Goal: Check status: Check status

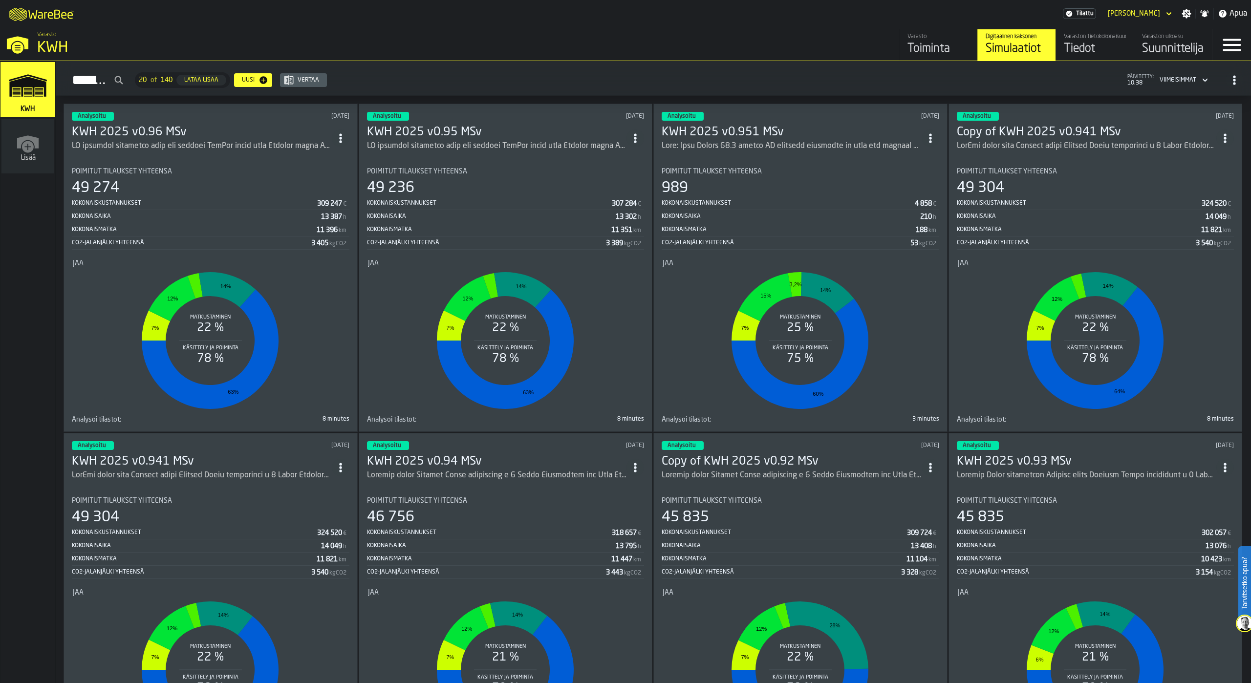
click at [154, 131] on h3 "KWH 2025 v0.96 MSv" at bounding box center [202, 133] width 260 height 16
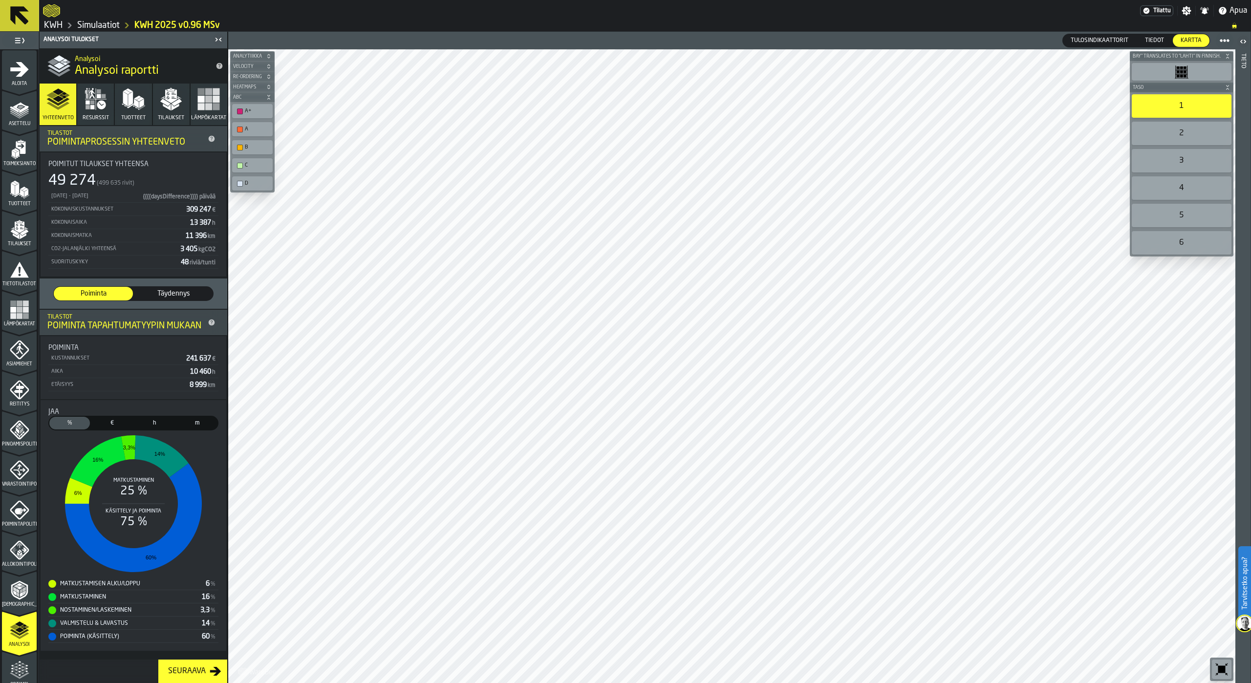
click at [201, 104] on rect "button" at bounding box center [201, 106] width 7 height 7
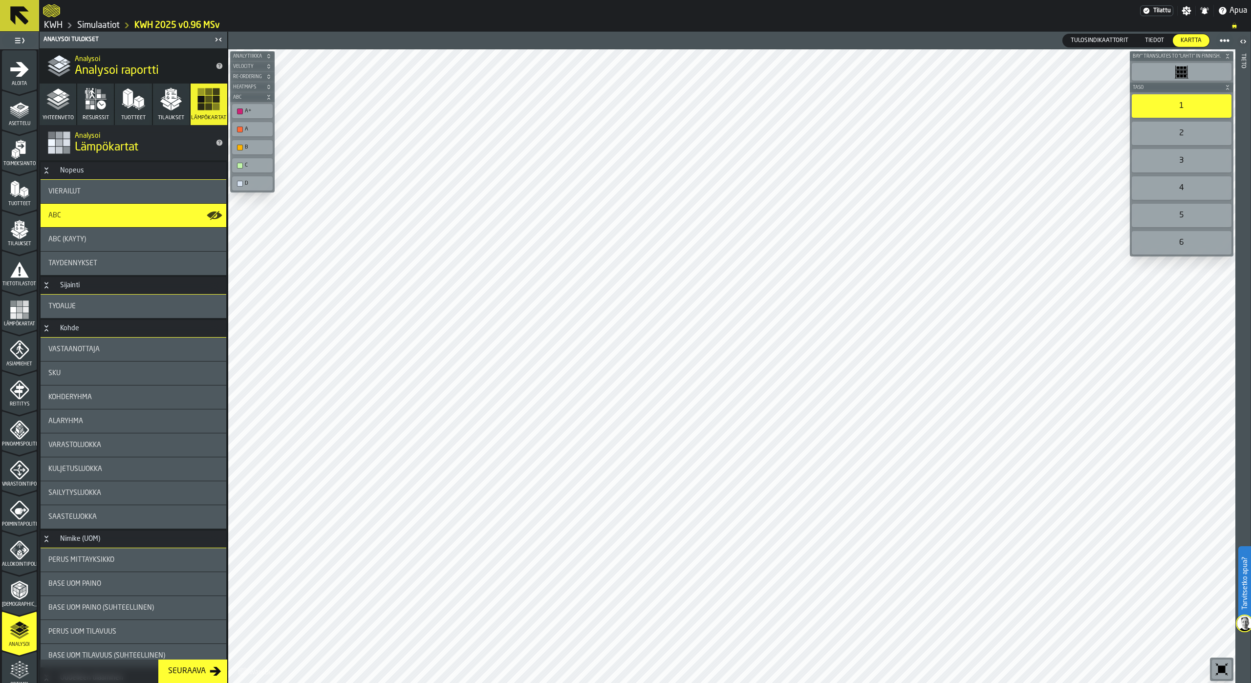
drag, startPoint x: 74, startPoint y: 212, endPoint x: 79, endPoint y: 212, distance: 4.9
click at [74, 212] on div "ABC" at bounding box center [133, 216] width 170 height 8
click at [96, 263] on span "Täydennykset" at bounding box center [72, 264] width 49 height 8
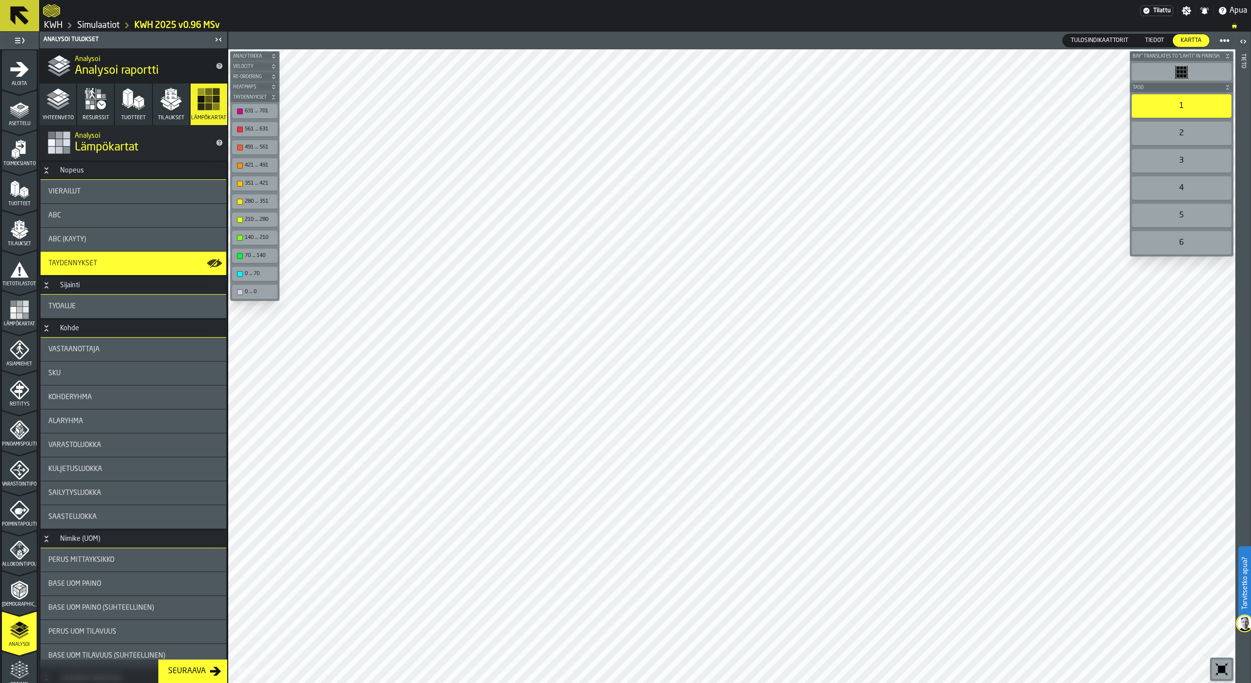
click at [126, 193] on div "Vierailut" at bounding box center [133, 192] width 170 height 8
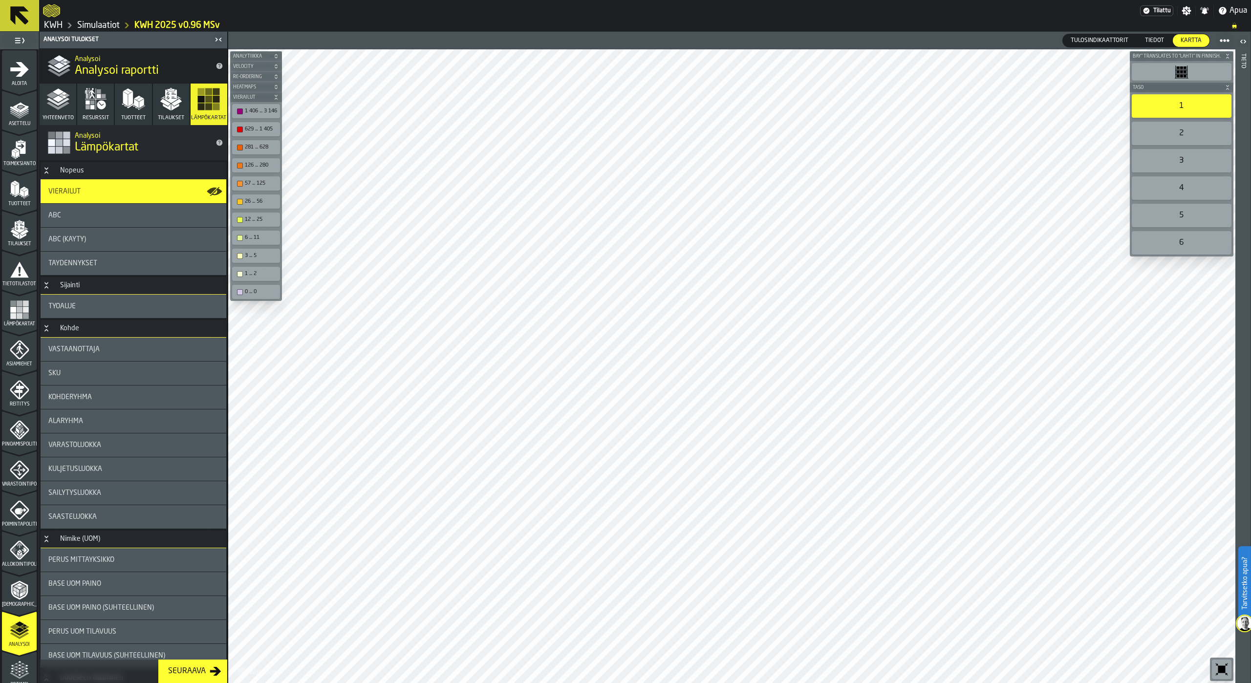
click at [170, 102] on icon "button" at bounding box center [171, 96] width 12 height 14
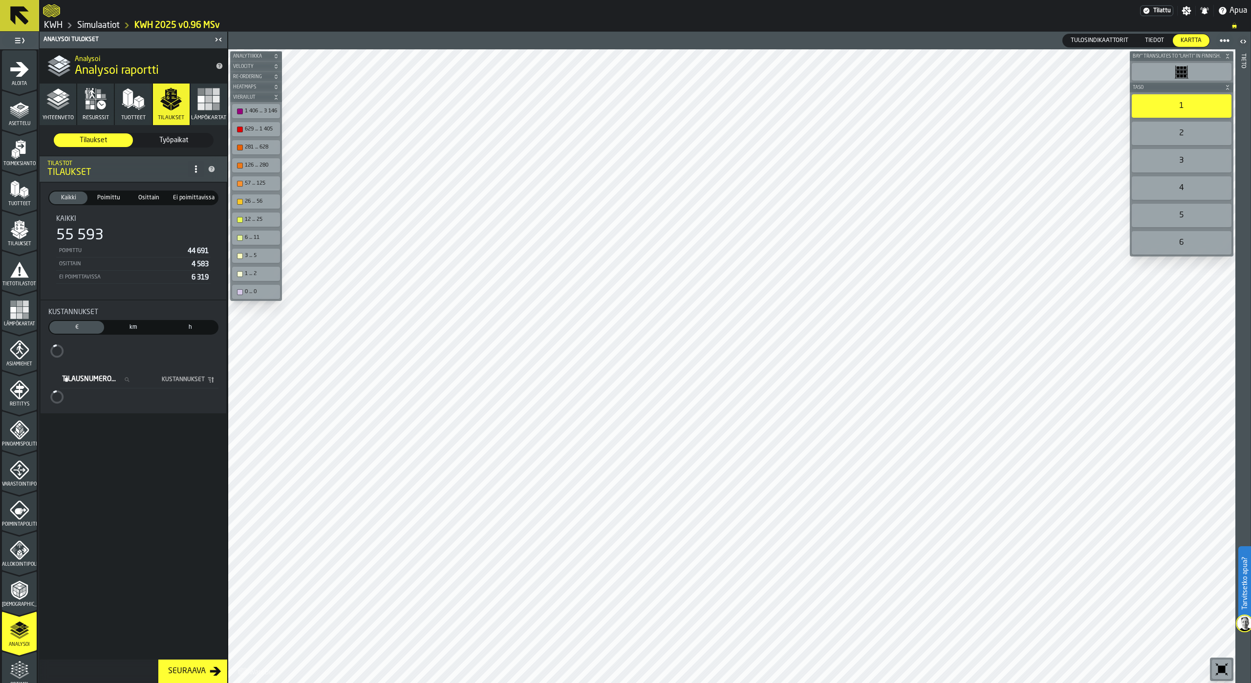
drag, startPoint x: 166, startPoint y: 105, endPoint x: 200, endPoint y: 132, distance: 44.1
click at [166, 105] on polygon "button" at bounding box center [165, 102] width 10 height 7
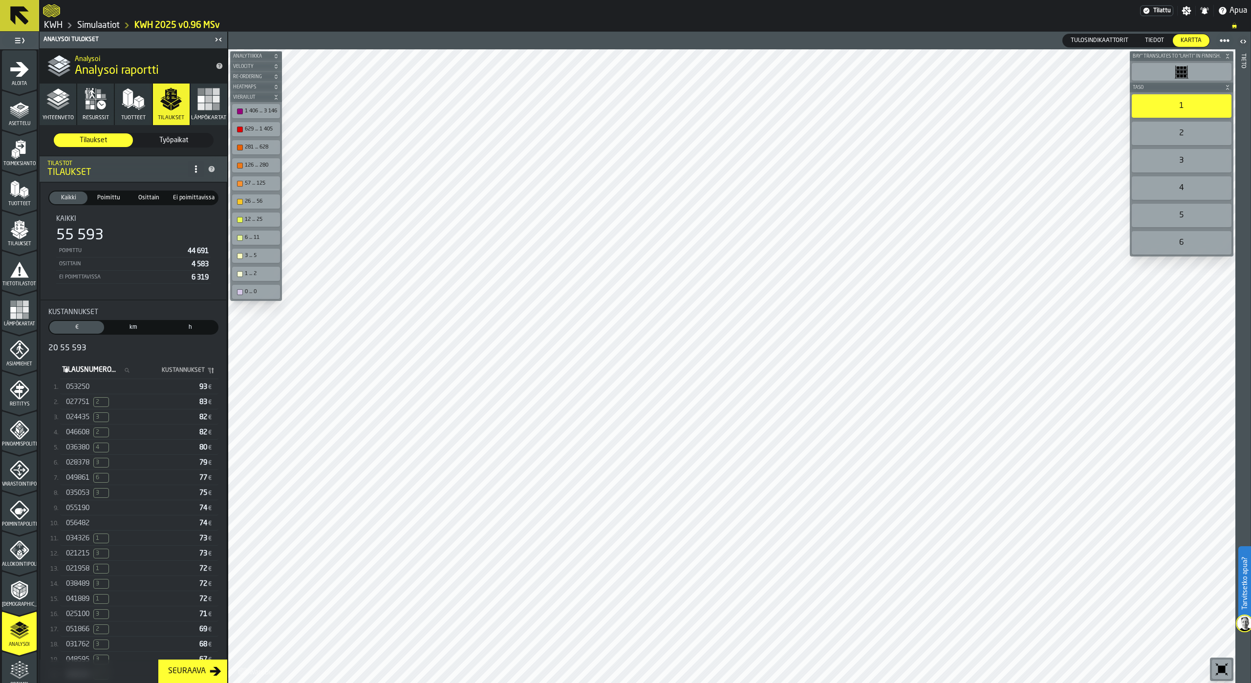
drag, startPoint x: 82, startPoint y: 513, endPoint x: 102, endPoint y: 512, distance: 20.5
click at [82, 512] on span "055190" at bounding box center [77, 508] width 23 height 8
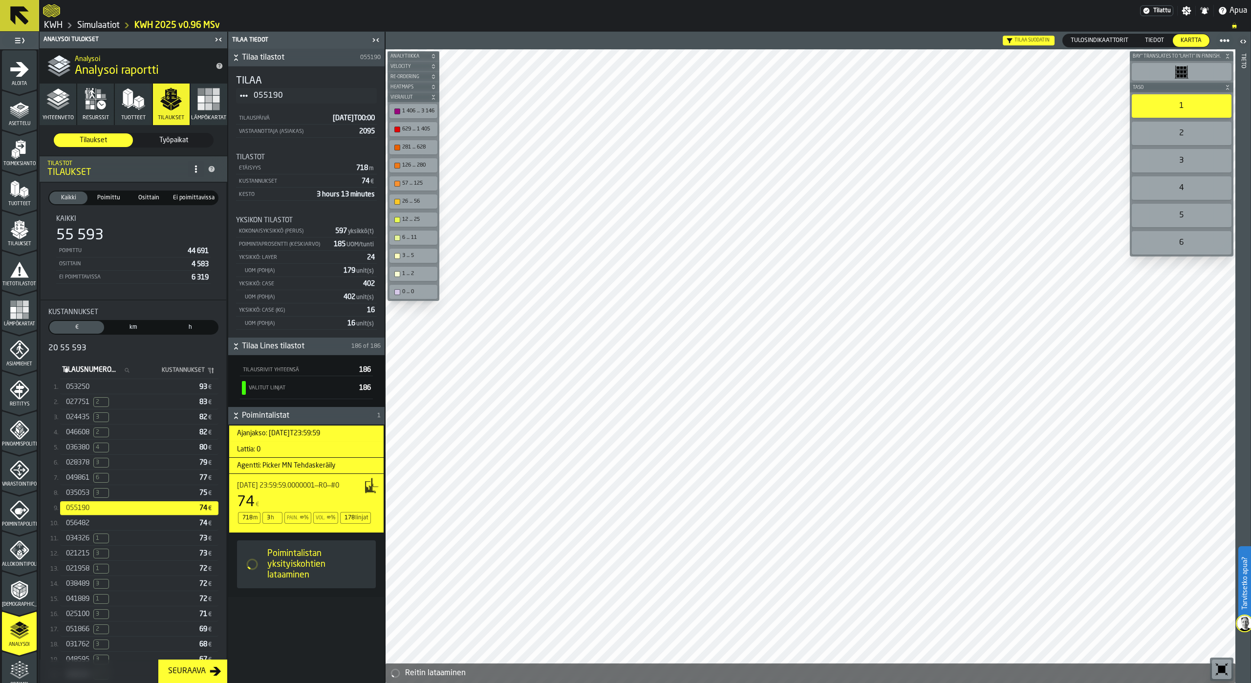
click at [797, 591] on div at bounding box center [811, 366] width 850 height 634
